Goal: Task Accomplishment & Management: Complete application form

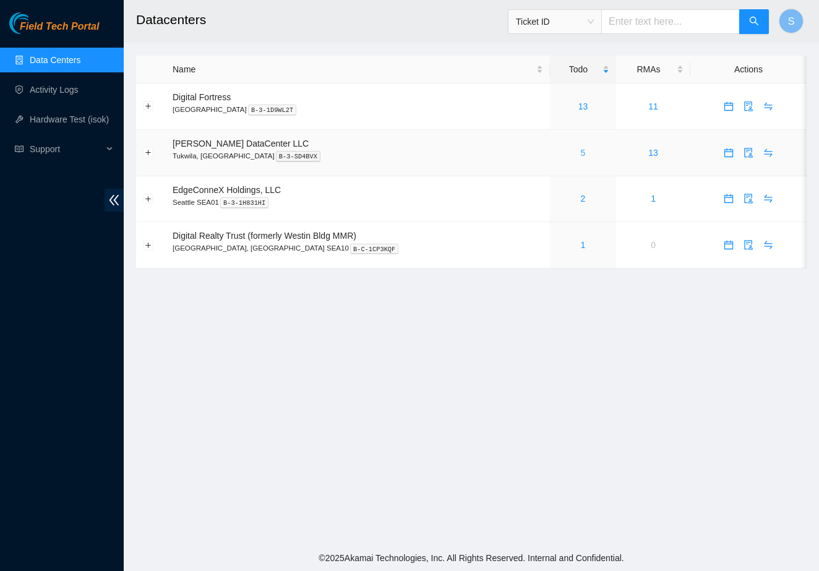
click at [581, 153] on link "5" at bounding box center [583, 153] width 5 height 10
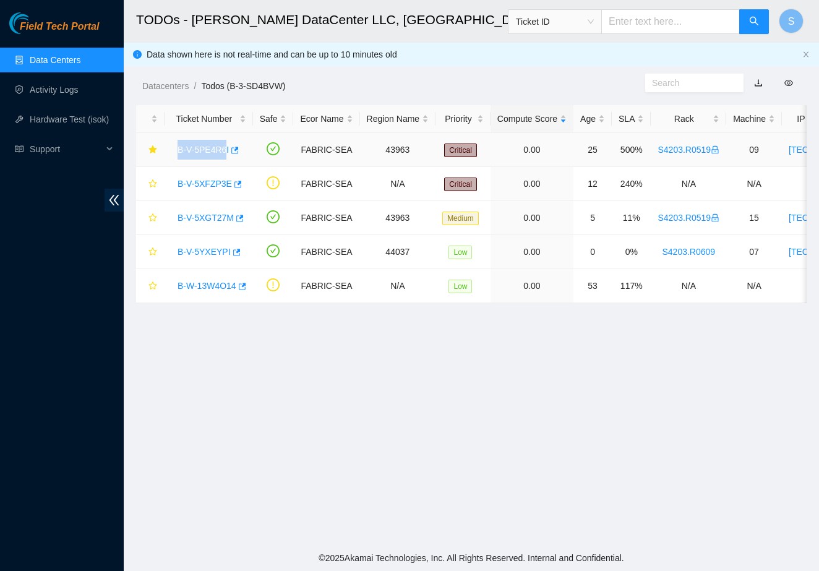
drag, startPoint x: 173, startPoint y: 151, endPoint x: 228, endPoint y: 147, distance: 55.8
click at [228, 147] on div "B-V-5PE4R6I" at bounding box center [208, 150] width 75 height 20
click at [166, 161] on td "B-V-5PE4R6I" at bounding box center [209, 150] width 88 height 34
drag, startPoint x: 175, startPoint y: 152, endPoint x: 232, endPoint y: 157, distance: 57.2
click at [232, 157] on div "B-V-5PE4R6I" at bounding box center [208, 150] width 75 height 20
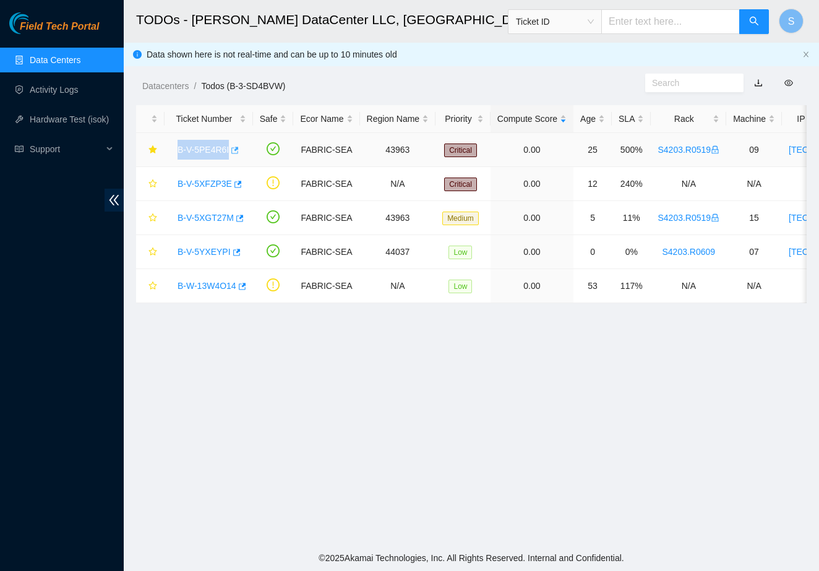
copy link "B-V-5PE4R6I"
drag, startPoint x: 174, startPoint y: 222, endPoint x: 236, endPoint y: 224, distance: 61.3
click at [236, 224] on div "B-V-5XGT27M" at bounding box center [208, 218] width 75 height 20
copy link "B-V-5XGT27M"
click at [149, 213] on icon "star" at bounding box center [152, 217] width 9 height 9
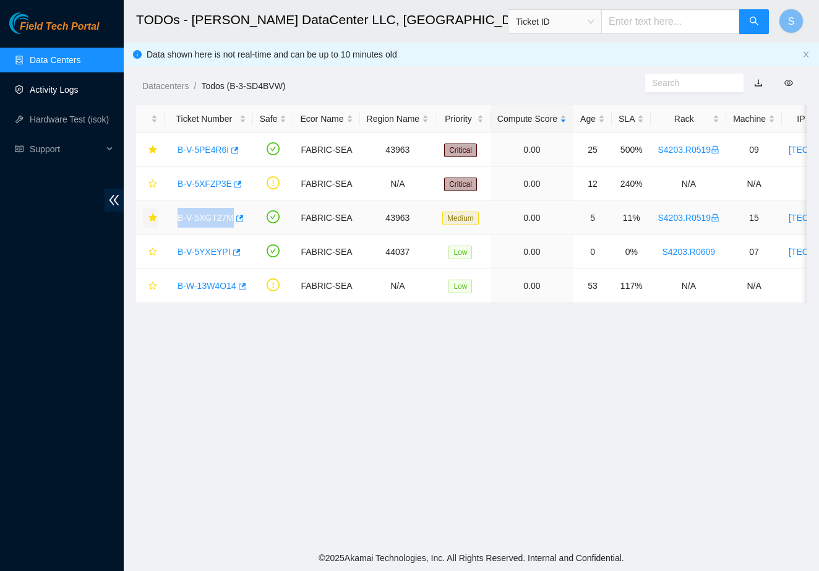
click at [39, 93] on link "Activity Logs" at bounding box center [54, 90] width 49 height 10
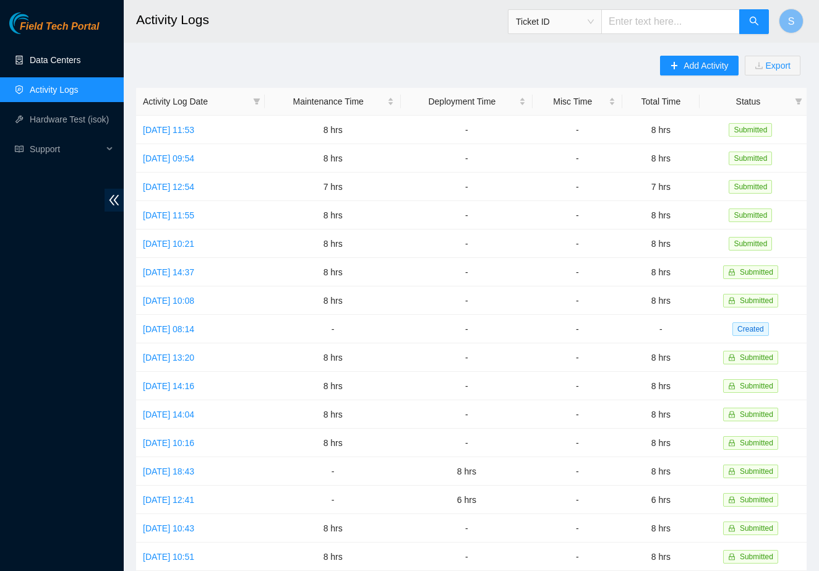
click at [61, 57] on link "Data Centers" at bounding box center [55, 60] width 51 height 10
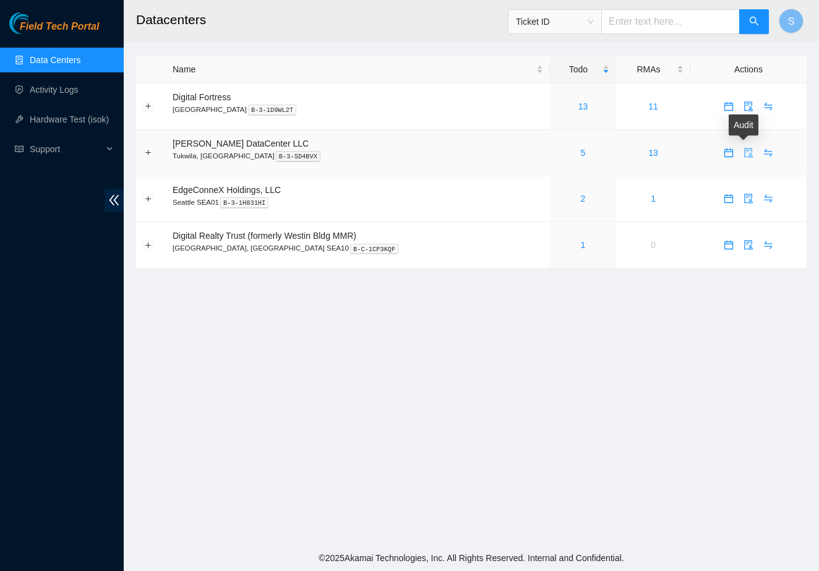
click at [739, 154] on span "audit" at bounding box center [748, 153] width 19 height 10
click at [719, 152] on span "calendar" at bounding box center [728, 153] width 19 height 10
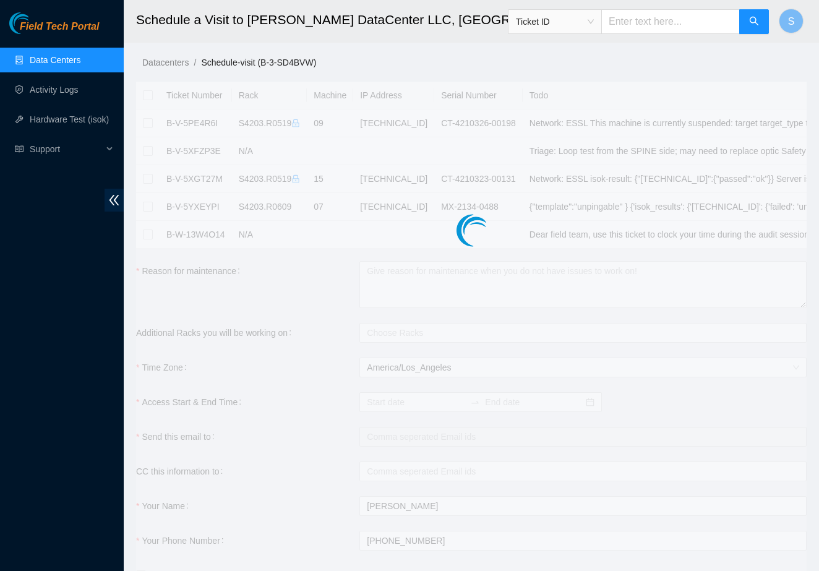
checkbox input "true"
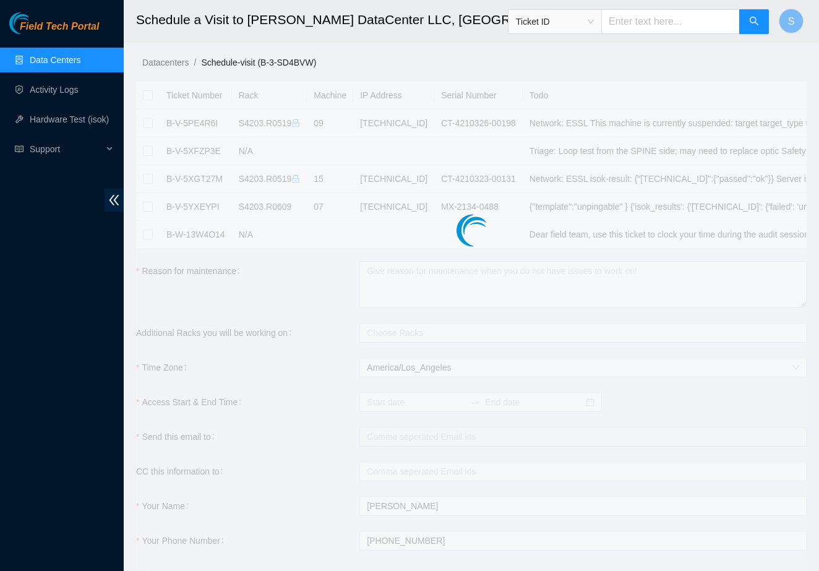
checkbox input "true"
type input "2025-10-15 07:48"
type input "2025-10-16 07:47"
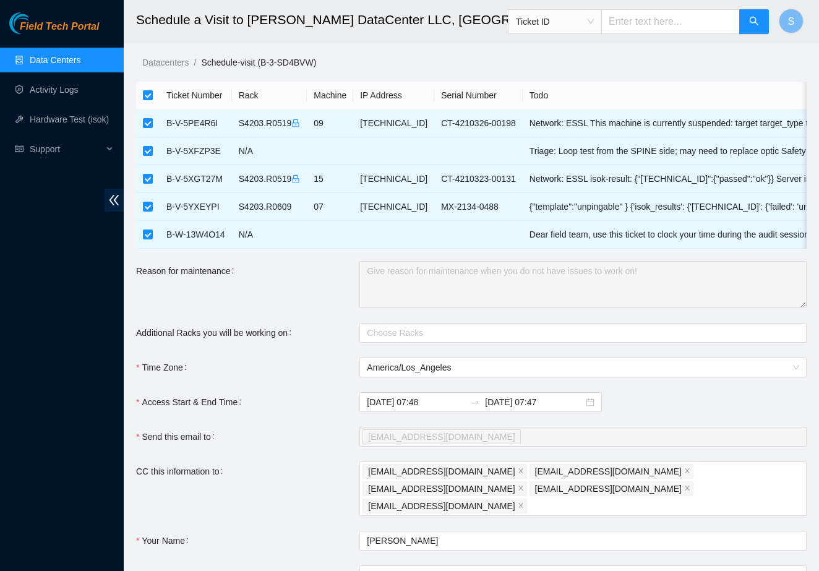
click at [147, 95] on input "checkbox" at bounding box center [148, 95] width 10 height 10
checkbox input "false"
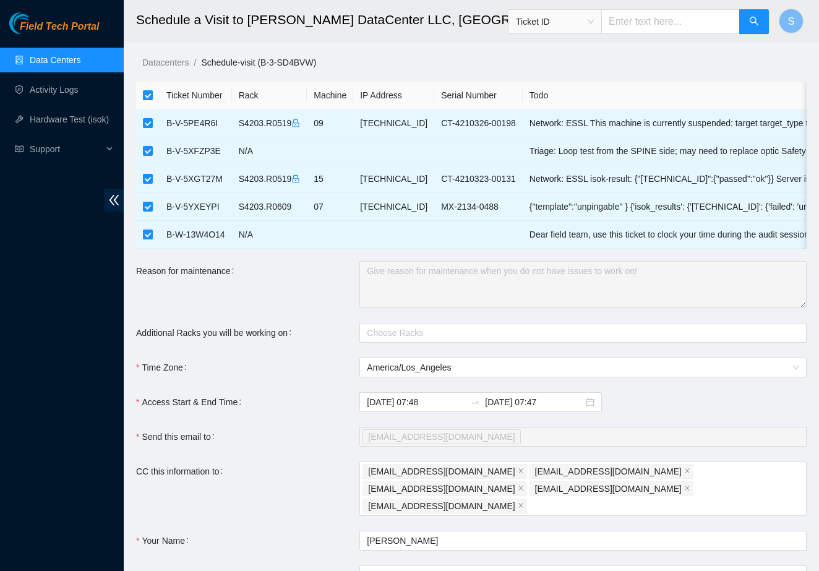
checkbox input "false"
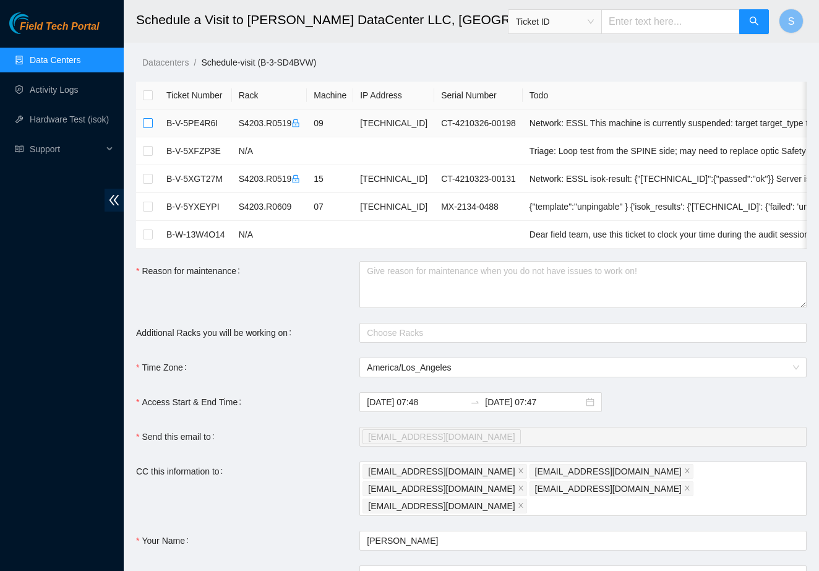
click at [148, 124] on input "checkbox" at bounding box center [148, 123] width 10 height 10
checkbox input "true"
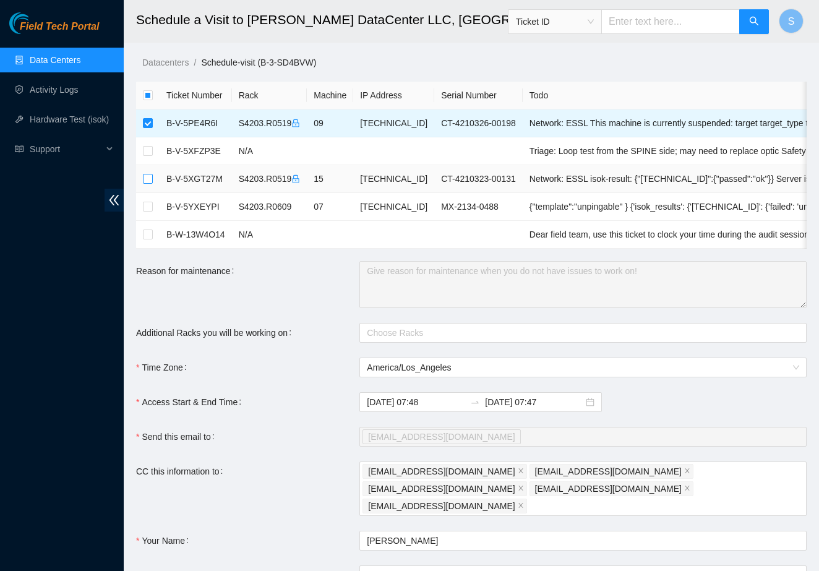
click at [150, 177] on input "checkbox" at bounding box center [148, 179] width 10 height 10
checkbox input "true"
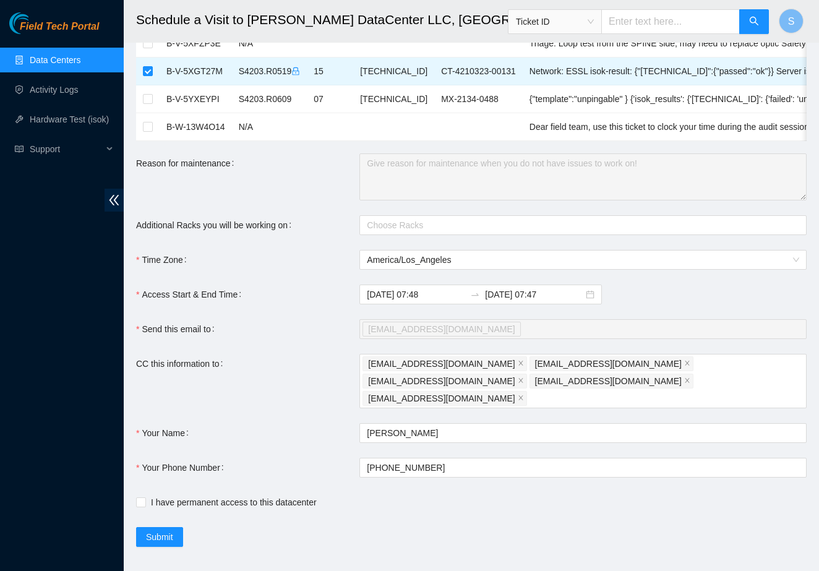
scroll to position [107, 0]
click at [150, 531] on span "Submit" at bounding box center [159, 538] width 27 height 14
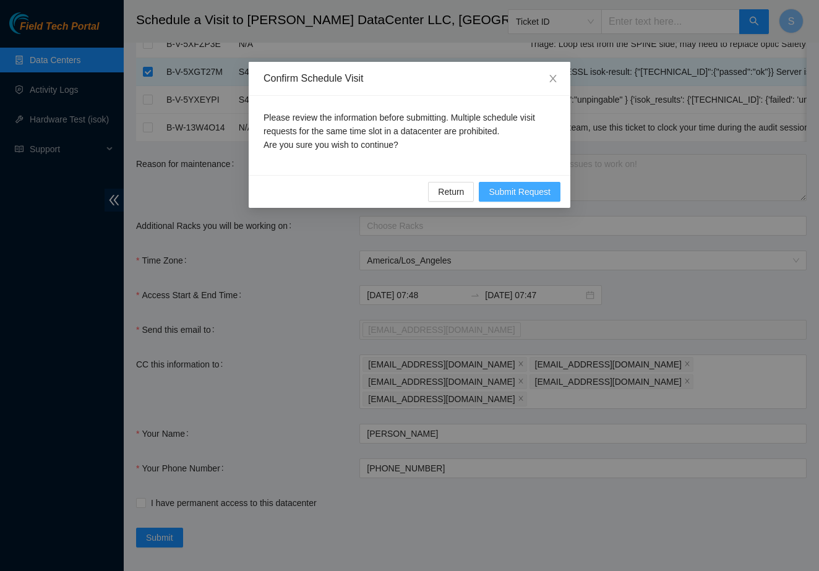
click at [541, 197] on span "Submit Request" at bounding box center [520, 192] width 62 height 14
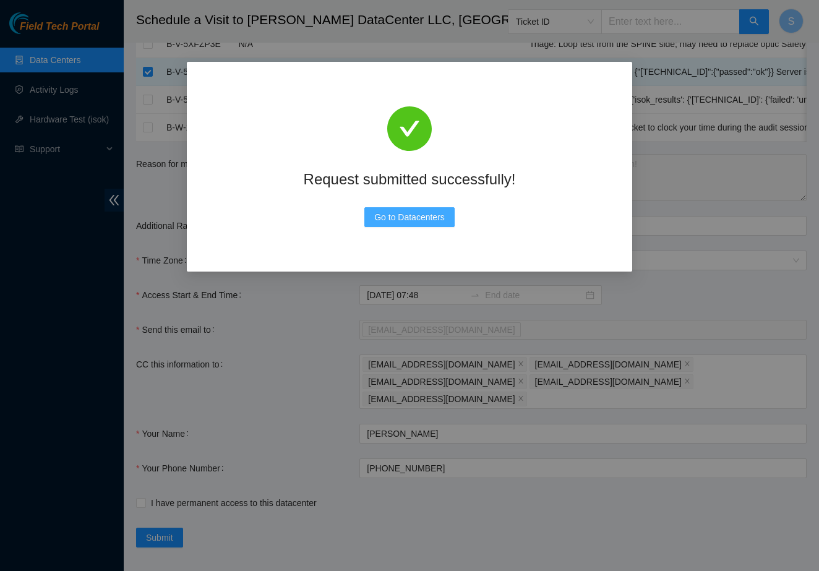
click at [424, 214] on span "Go to Datacenters" at bounding box center [409, 217] width 71 height 14
